Goal: Find specific page/section: Find specific page/section

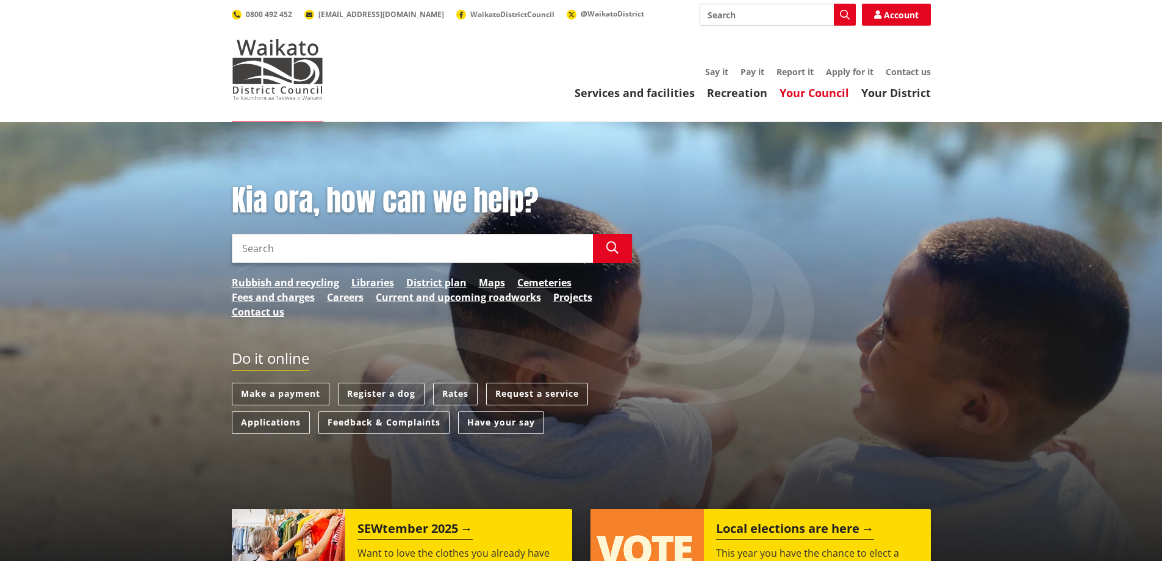
click at [820, 90] on link "Your Council" at bounding box center [815, 92] width 70 height 15
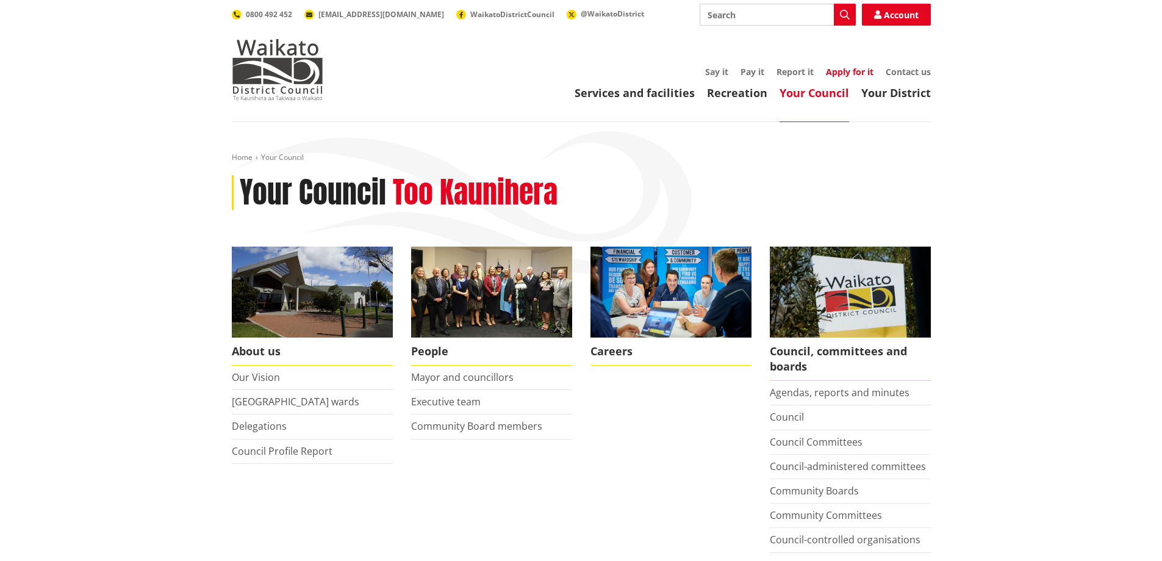
click at [855, 73] on link "Apply for it" at bounding box center [850, 72] width 48 height 12
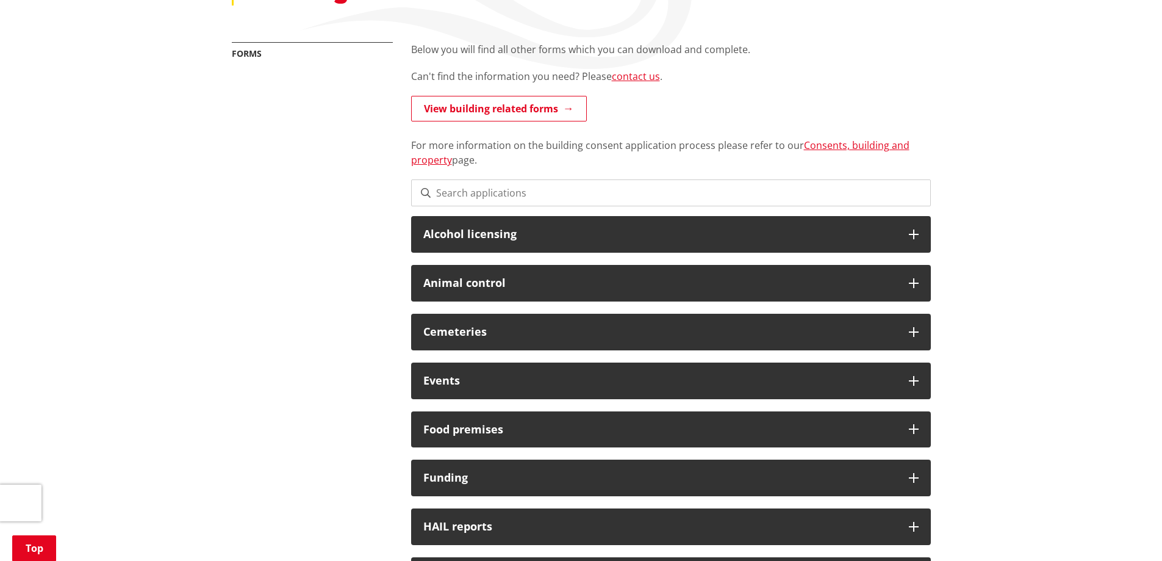
scroll to position [183, 0]
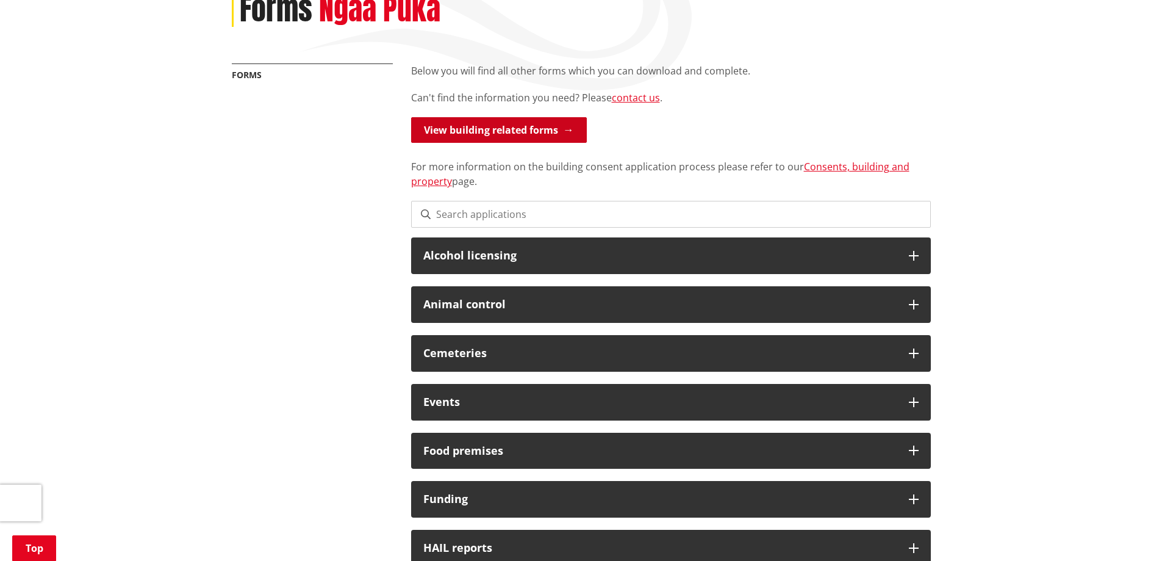
click at [537, 122] on link "View building related forms" at bounding box center [499, 130] width 176 height 26
